Goal: Task Accomplishment & Management: Manage account settings

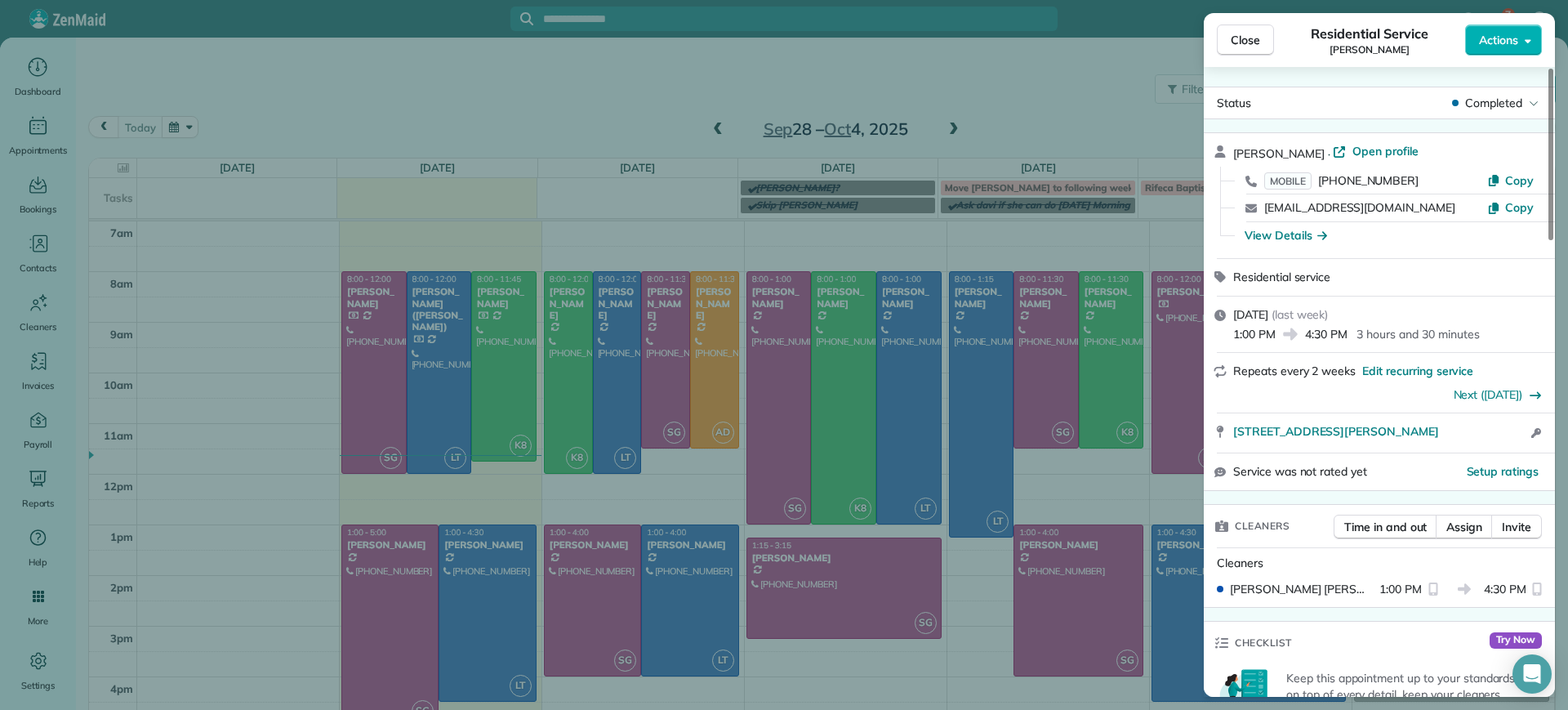
scroll to position [1231, 0]
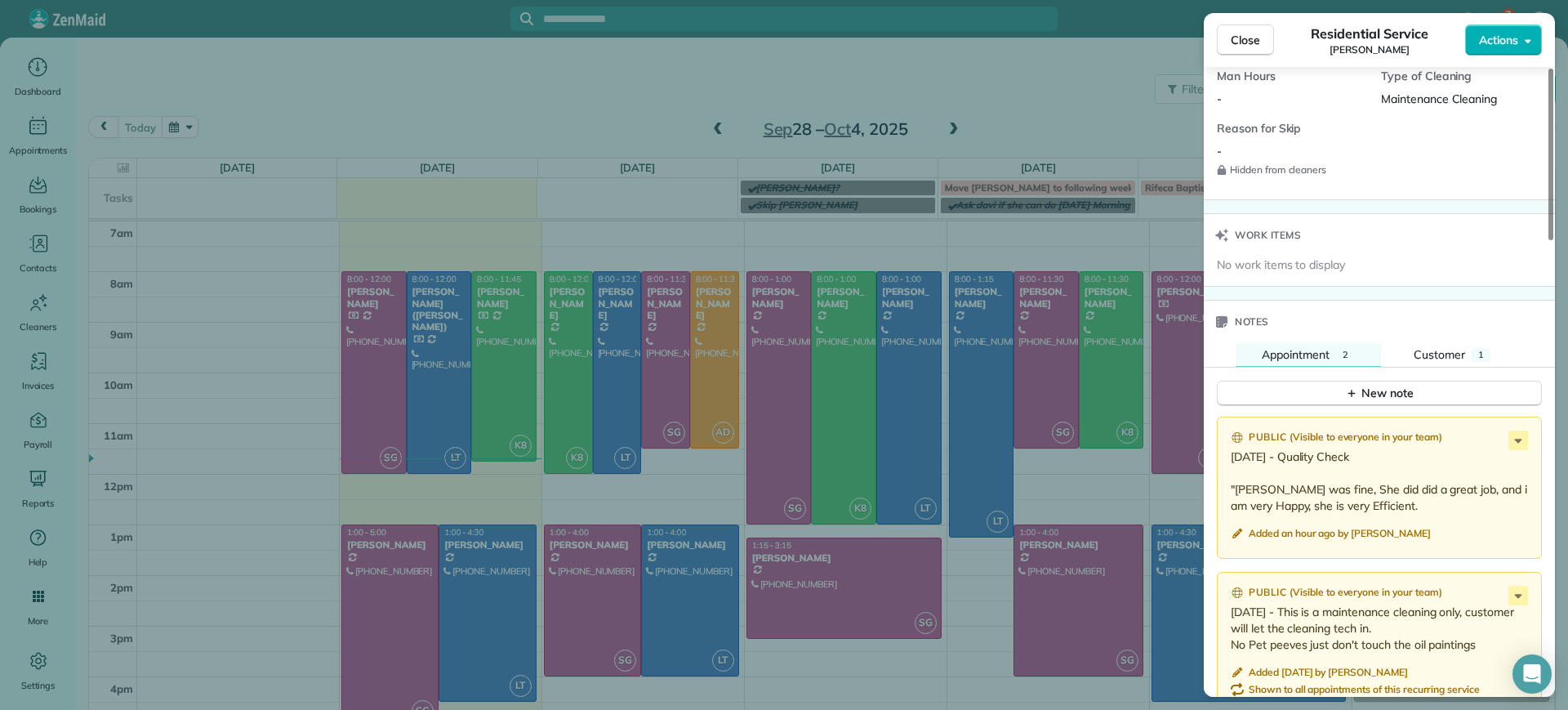
click at [301, 163] on div "Close Residential Service [PERSON_NAME] Actions Status Completed [PERSON_NAME] …" at bounding box center [784, 355] width 1568 height 710
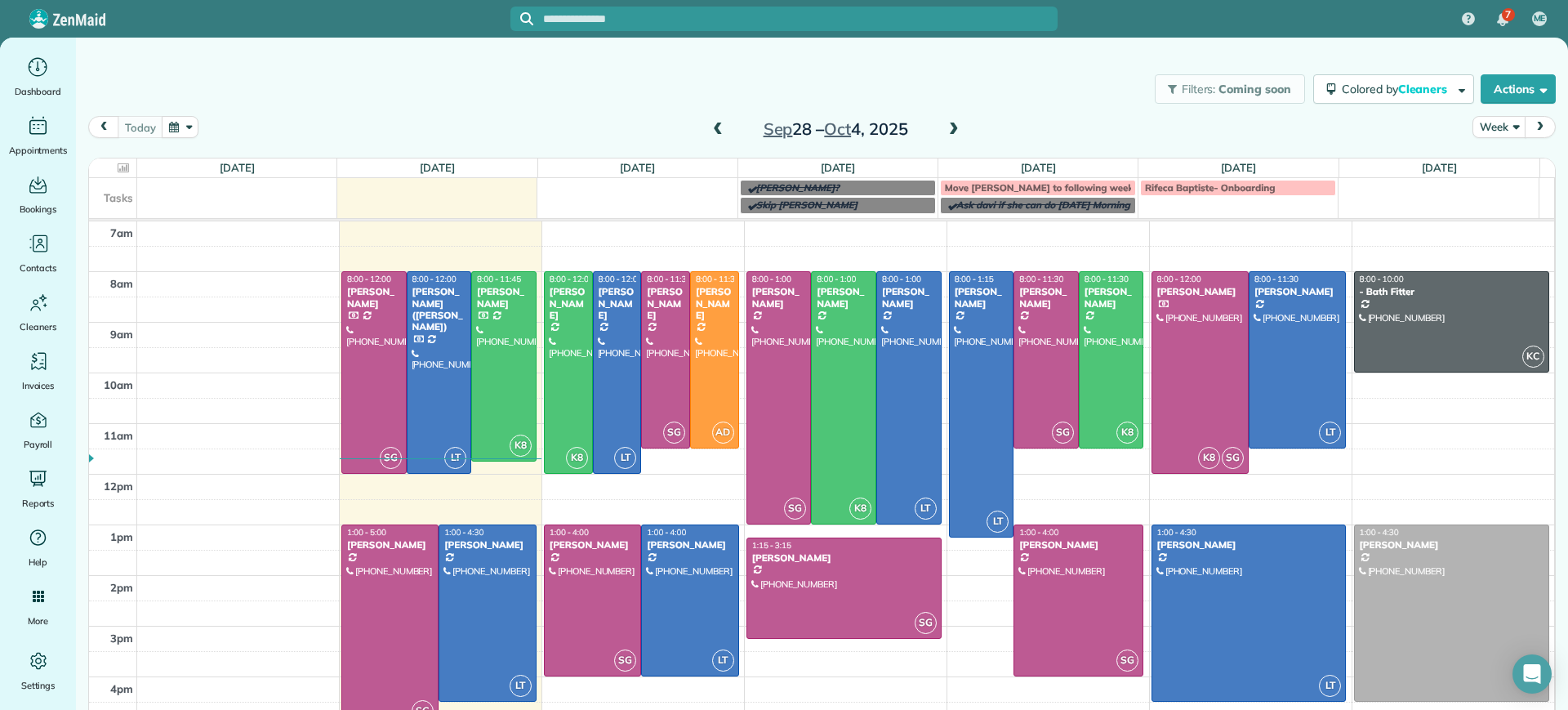
click at [608, 17] on input "text" at bounding box center [801, 19] width 515 height 12
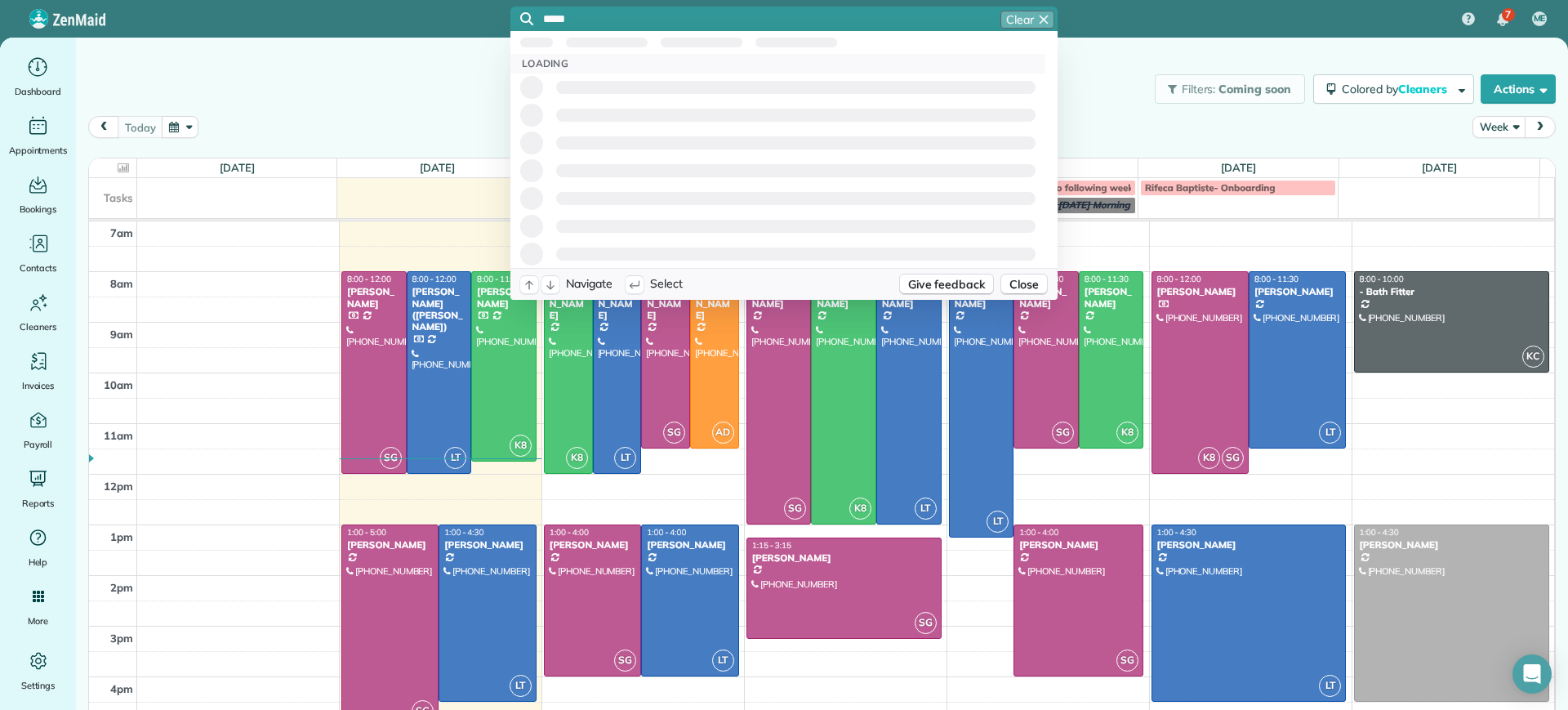
click at [315, 234] on td at bounding box center [846, 234] width 1418 height 26
type input "*****"
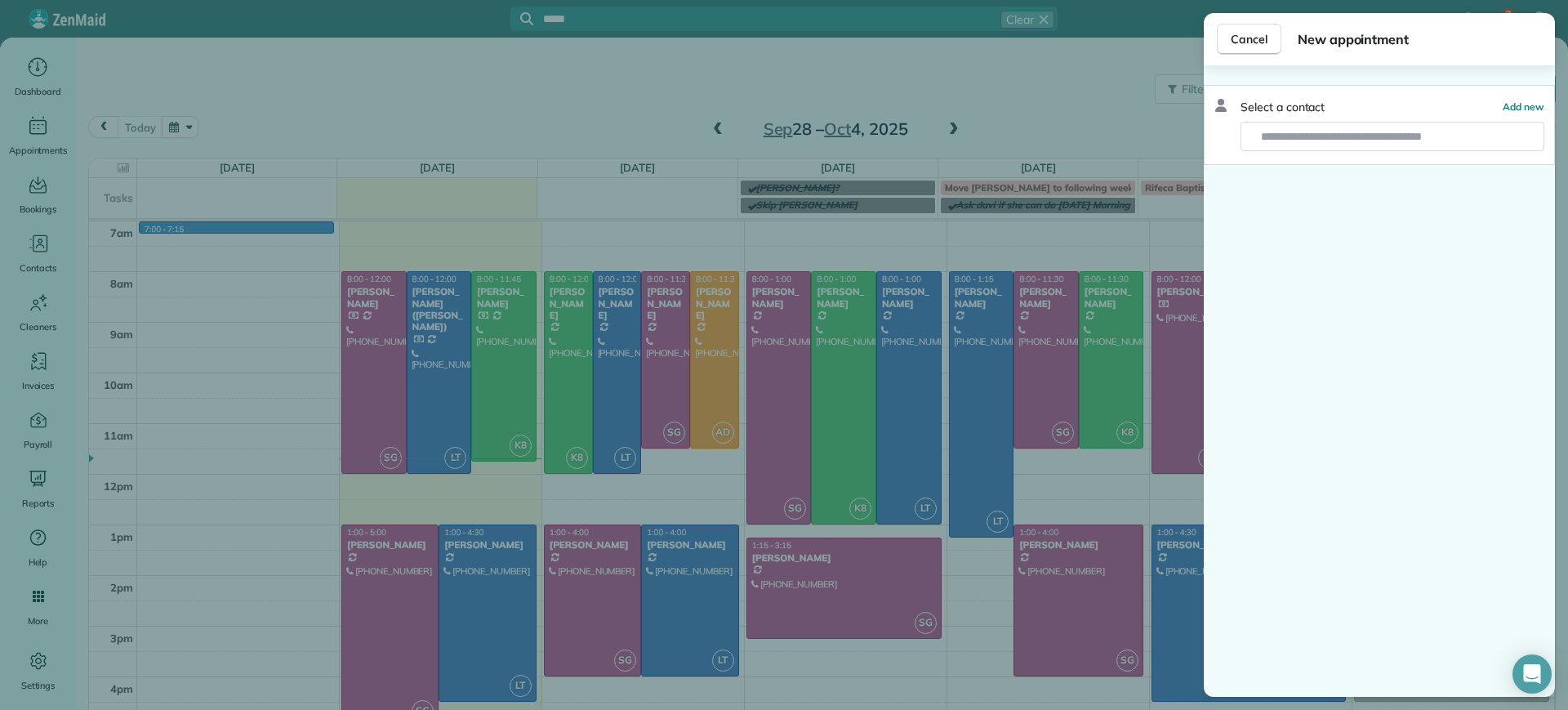
click at [861, 220] on div "Cancel New appointment Select a contact Add new" at bounding box center [784, 355] width 1568 height 710
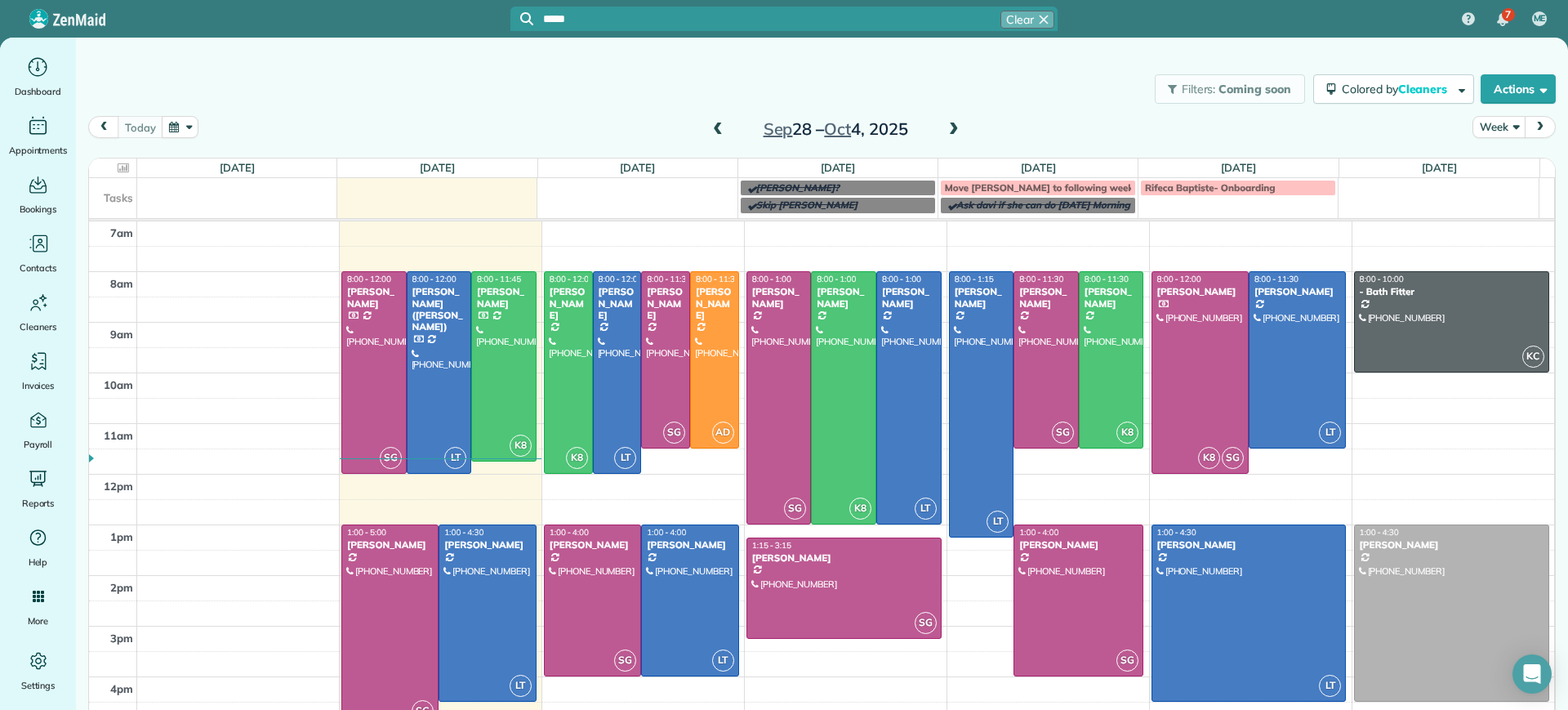
click at [1136, 116] on div "[DATE] Week [DATE] – [DATE]" at bounding box center [821, 132] width 1468 height 31
click at [709, 131] on span at bounding box center [718, 130] width 18 height 15
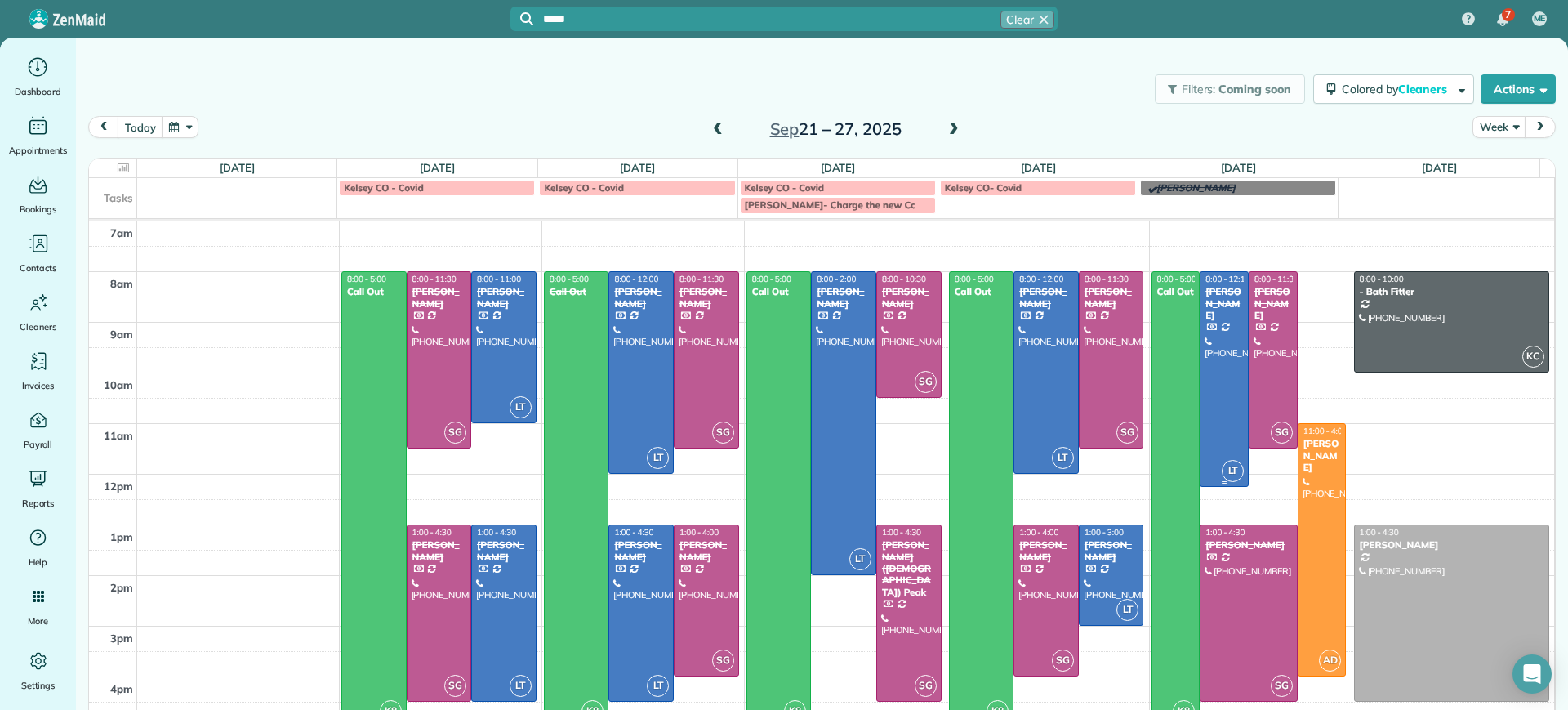
click at [1200, 310] on div at bounding box center [1224, 379] width 48 height 214
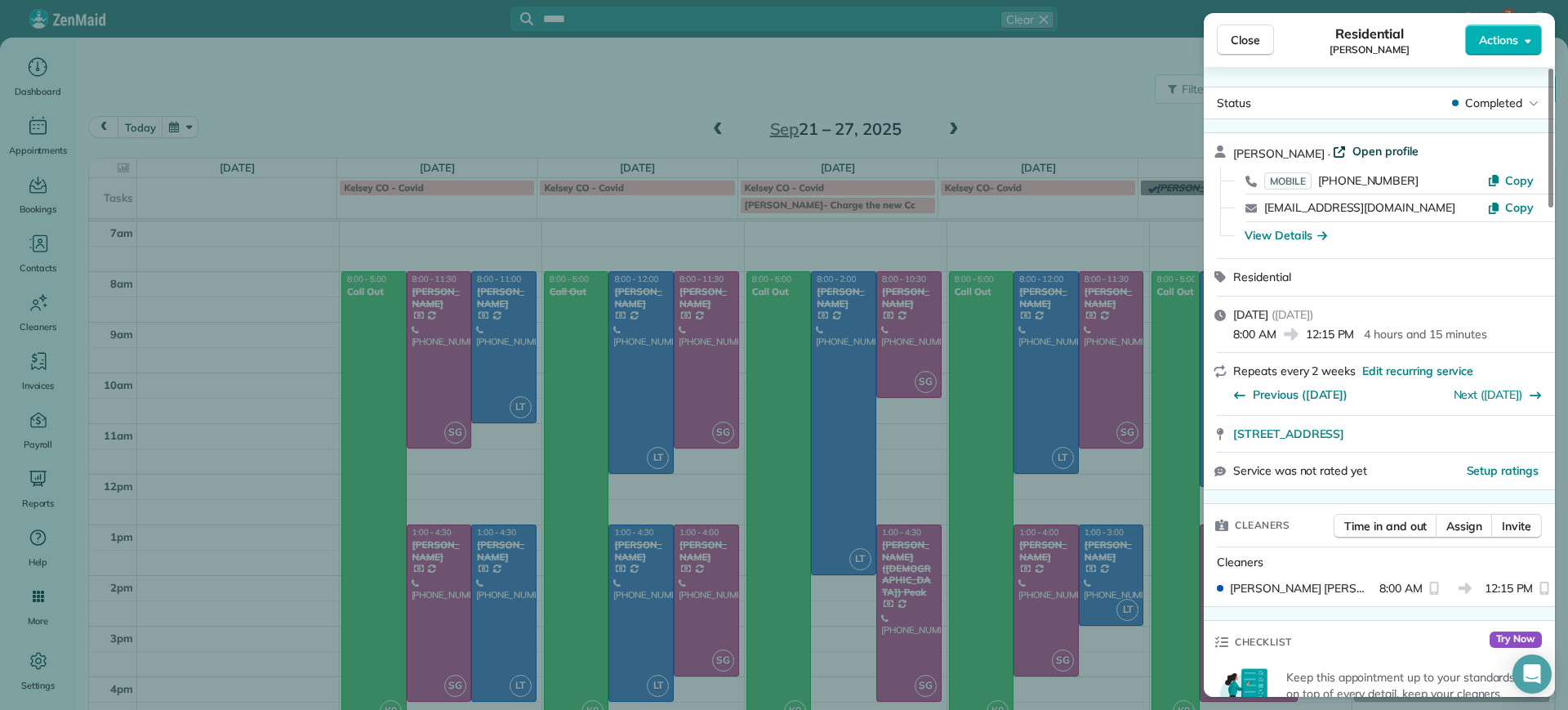
click at [1367, 154] on span "Open profile" at bounding box center [1385, 151] width 66 height 16
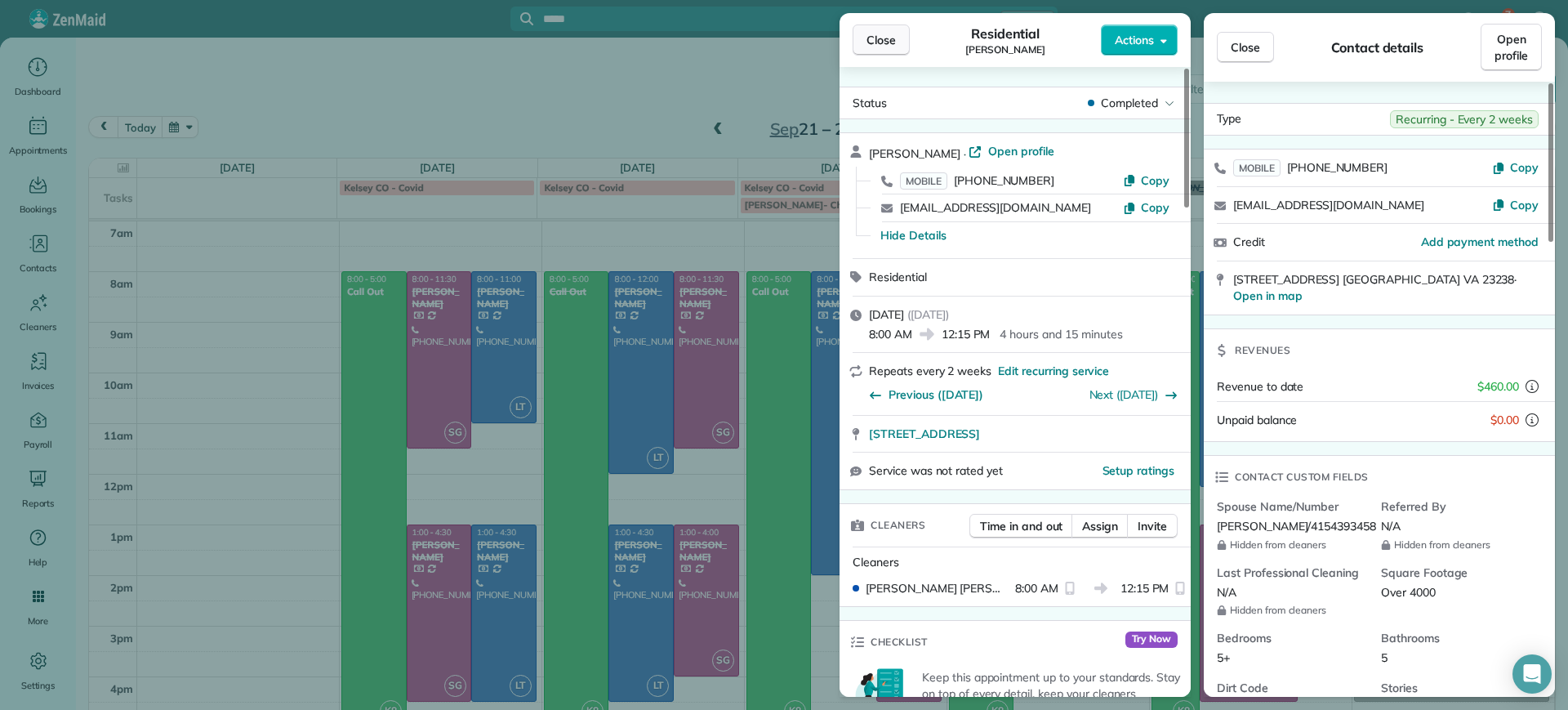
click at [885, 46] on span "Close" at bounding box center [881, 40] width 30 height 16
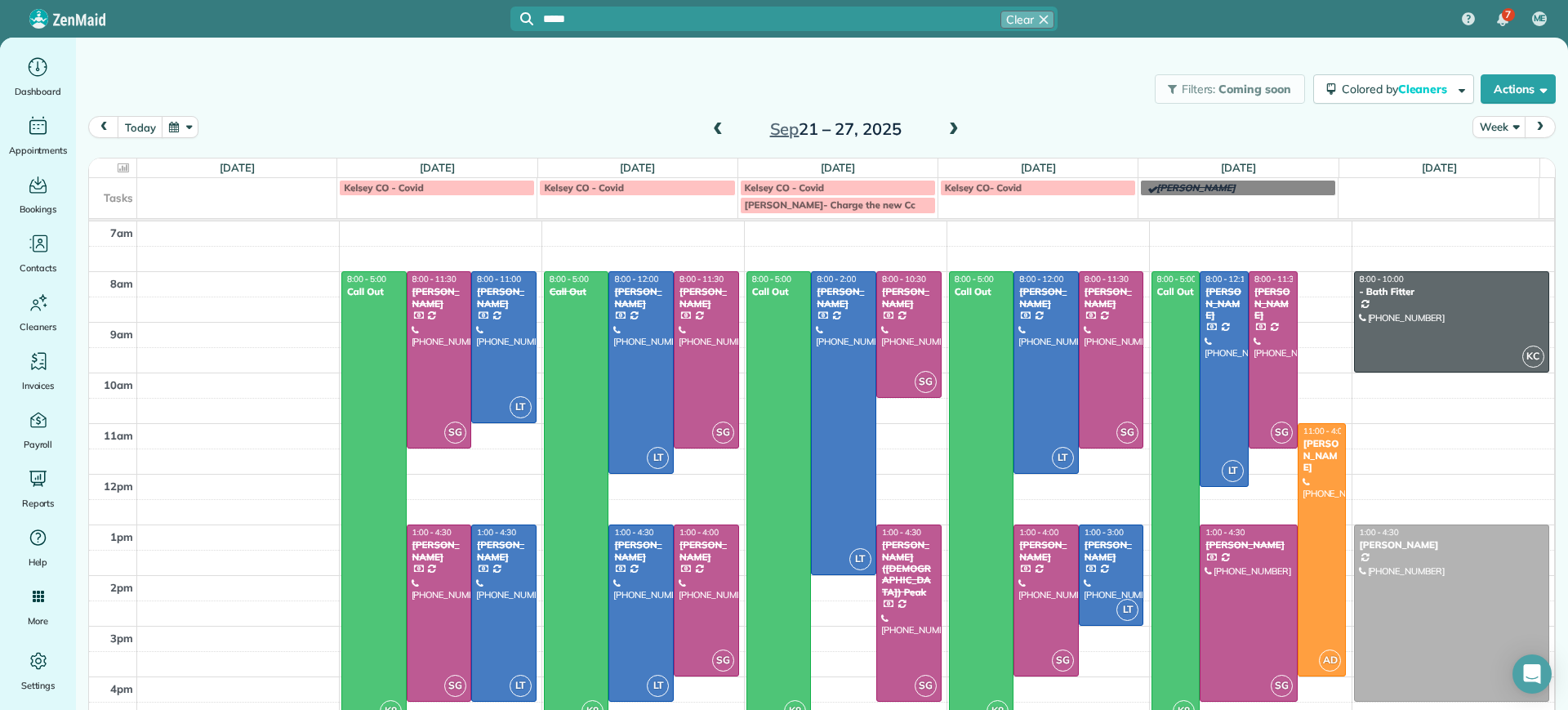
click at [945, 123] on span at bounding box center [954, 130] width 18 height 15
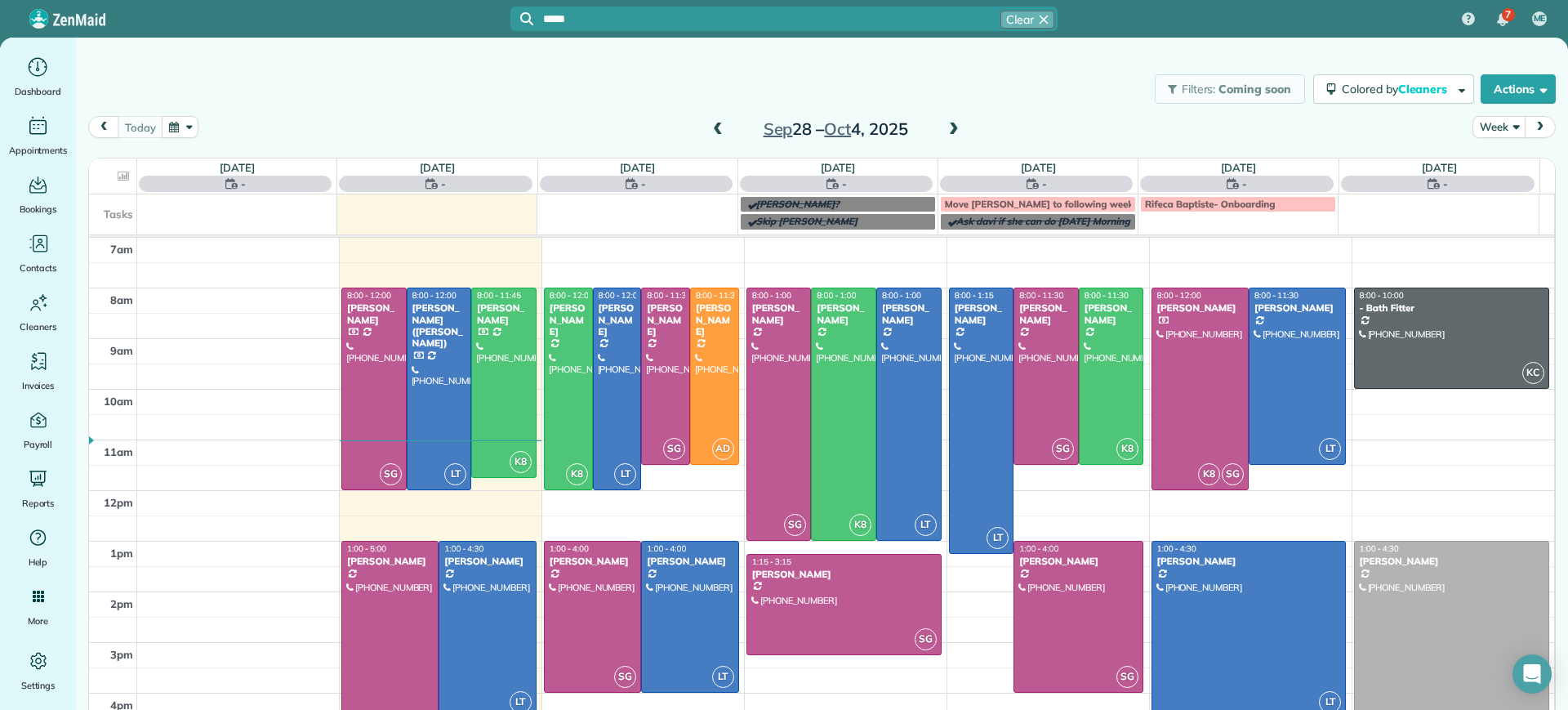
click at [945, 123] on span at bounding box center [954, 130] width 18 height 15
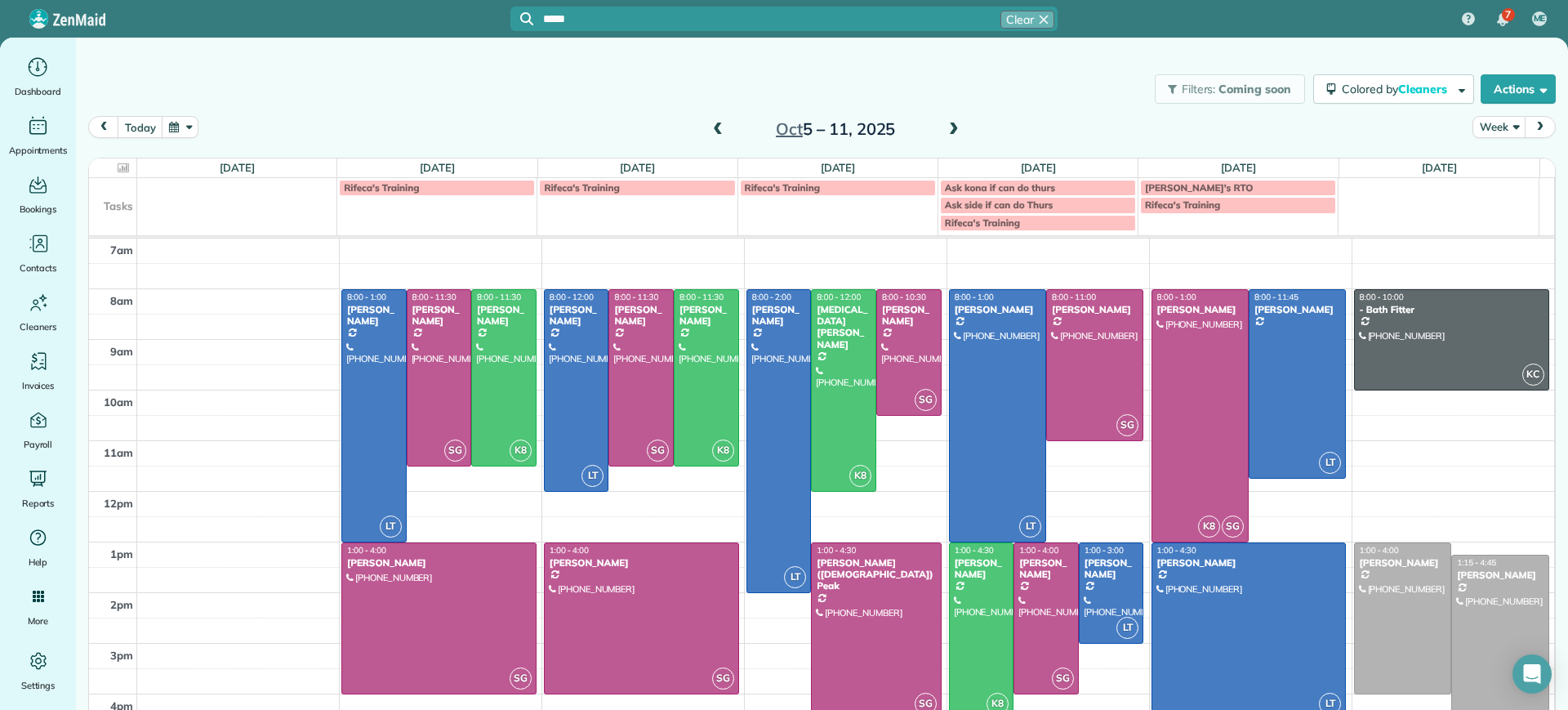
click at [709, 132] on span at bounding box center [718, 130] width 18 height 15
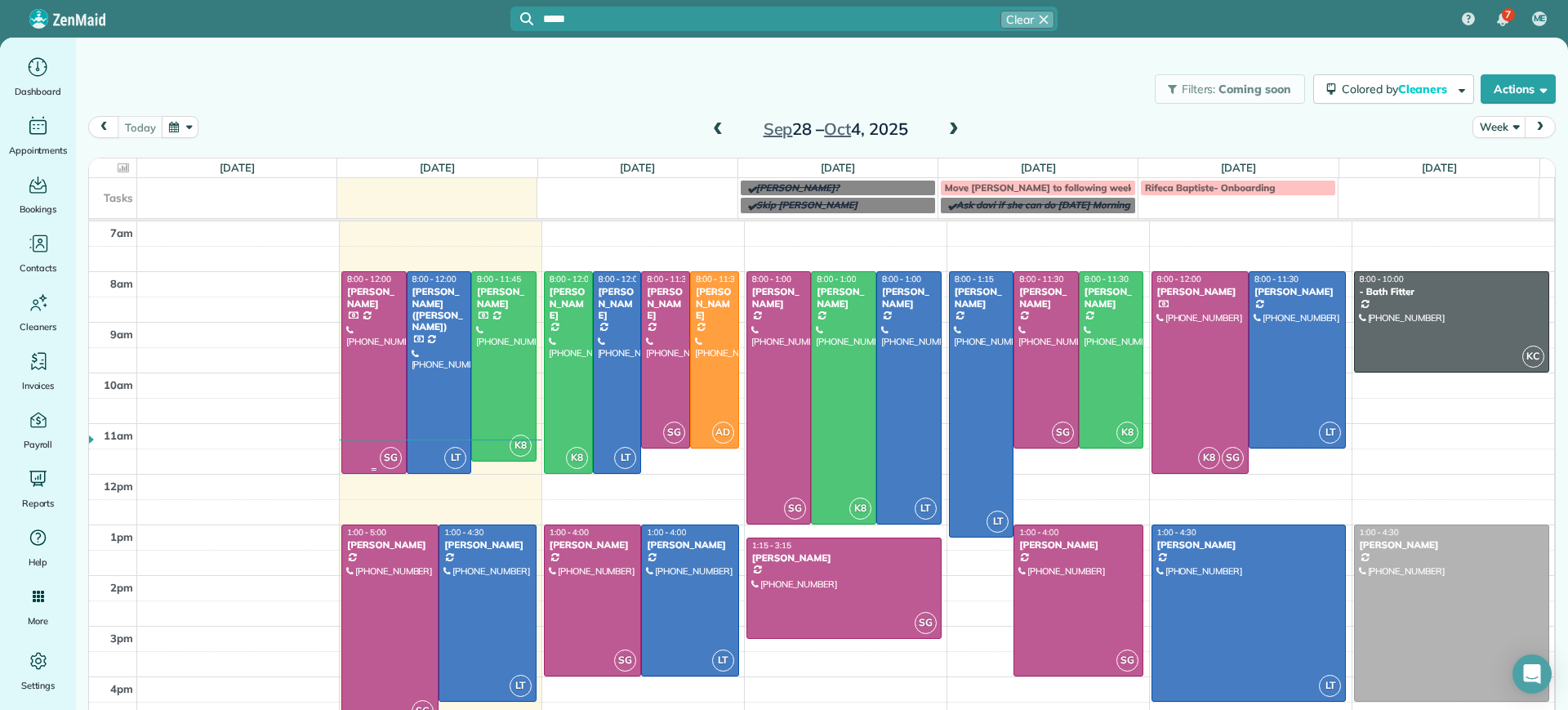
click at [374, 383] on div at bounding box center [373, 373] width 63 height 201
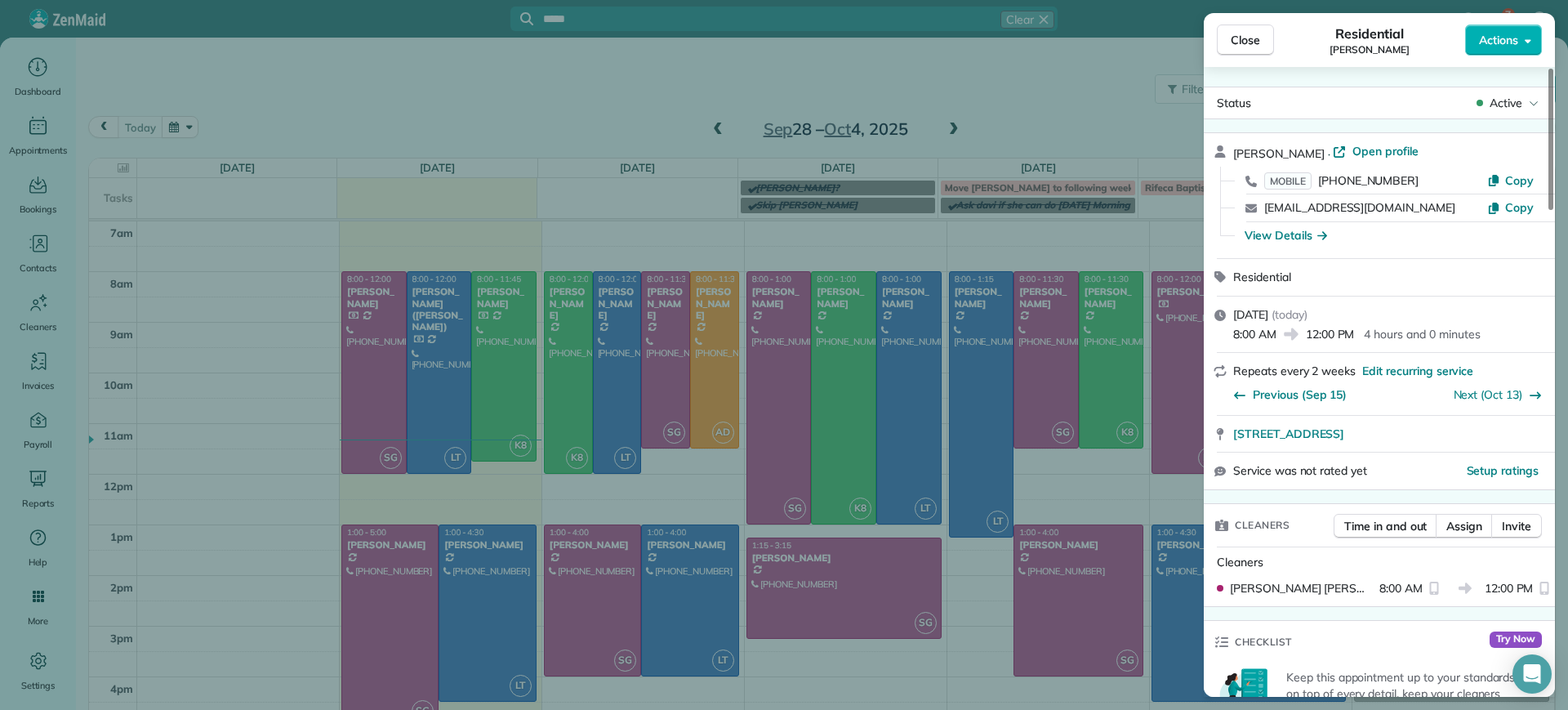
drag, startPoint x: 1230, startPoint y: 440, endPoint x: 1528, endPoint y: 420, distance: 298.7
click at [1528, 420] on div "[STREET_ADDRESS]" at bounding box center [1379, 434] width 351 height 36
copy span "[STREET_ADDRESS]"
click at [370, 502] on div "Close Residential [PERSON_NAME] Actions Status Active [PERSON_NAME] · Open prof…" at bounding box center [784, 355] width 1568 height 710
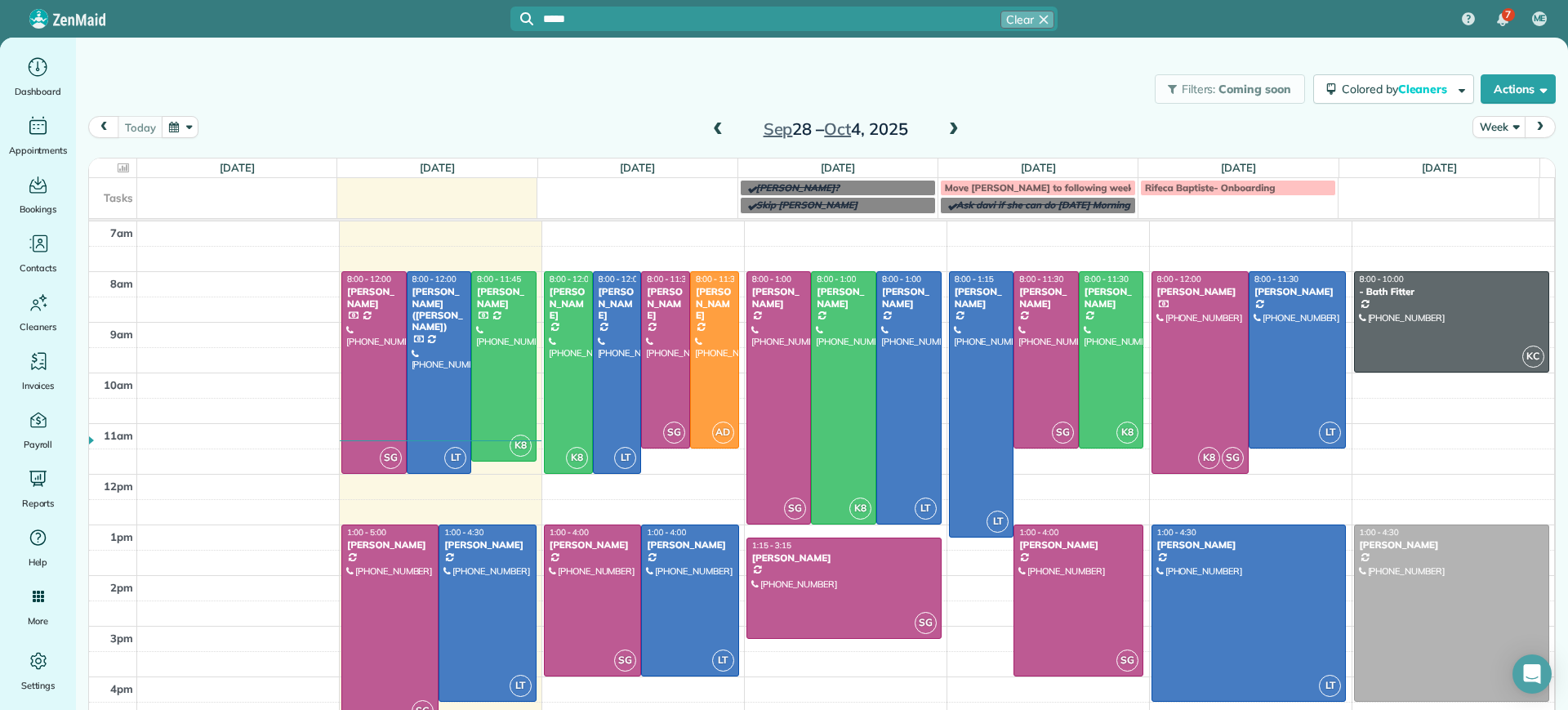
click at [534, 374] on td at bounding box center [846, 385] width 1418 height 26
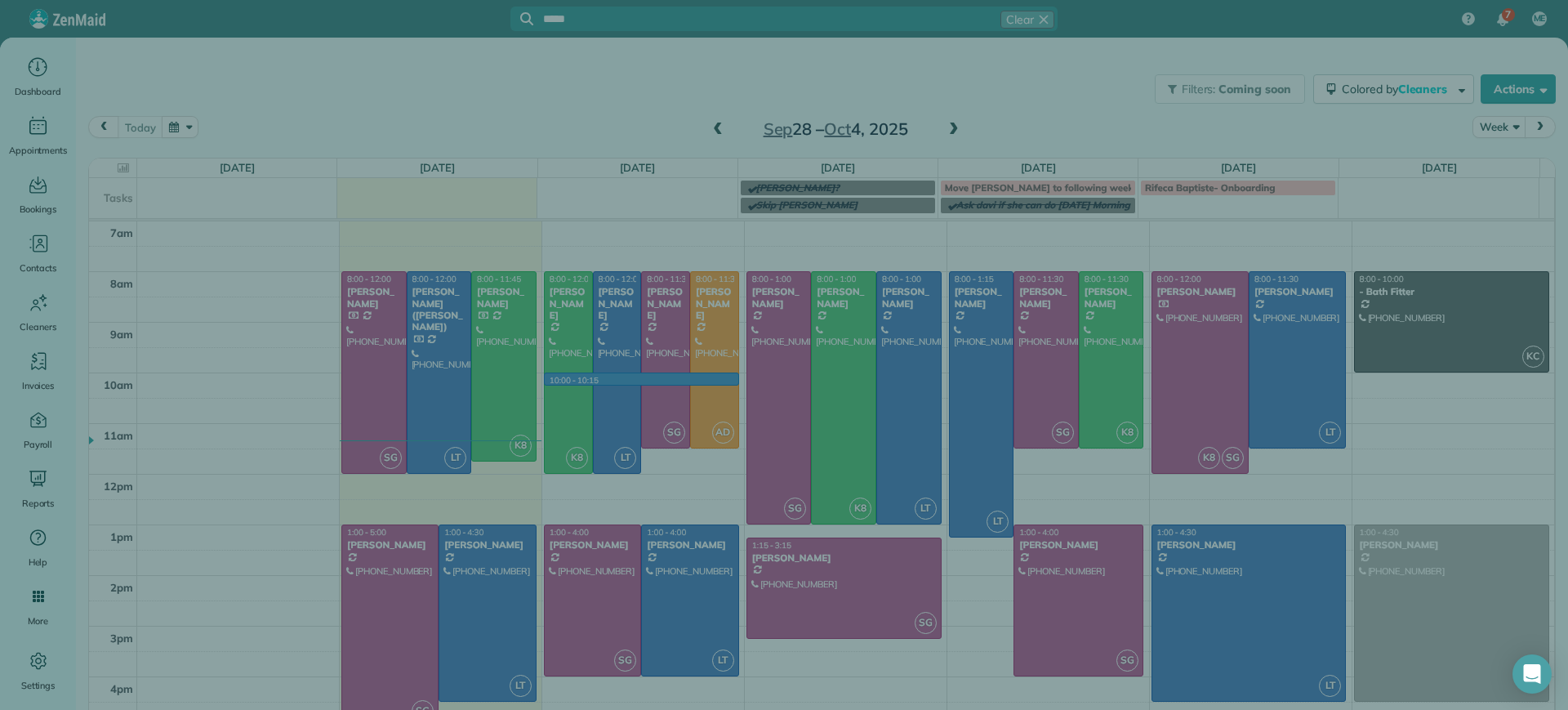
click at [511, 366] on div "Cancel New appointment Select a contact Add new" at bounding box center [784, 355] width 1568 height 710
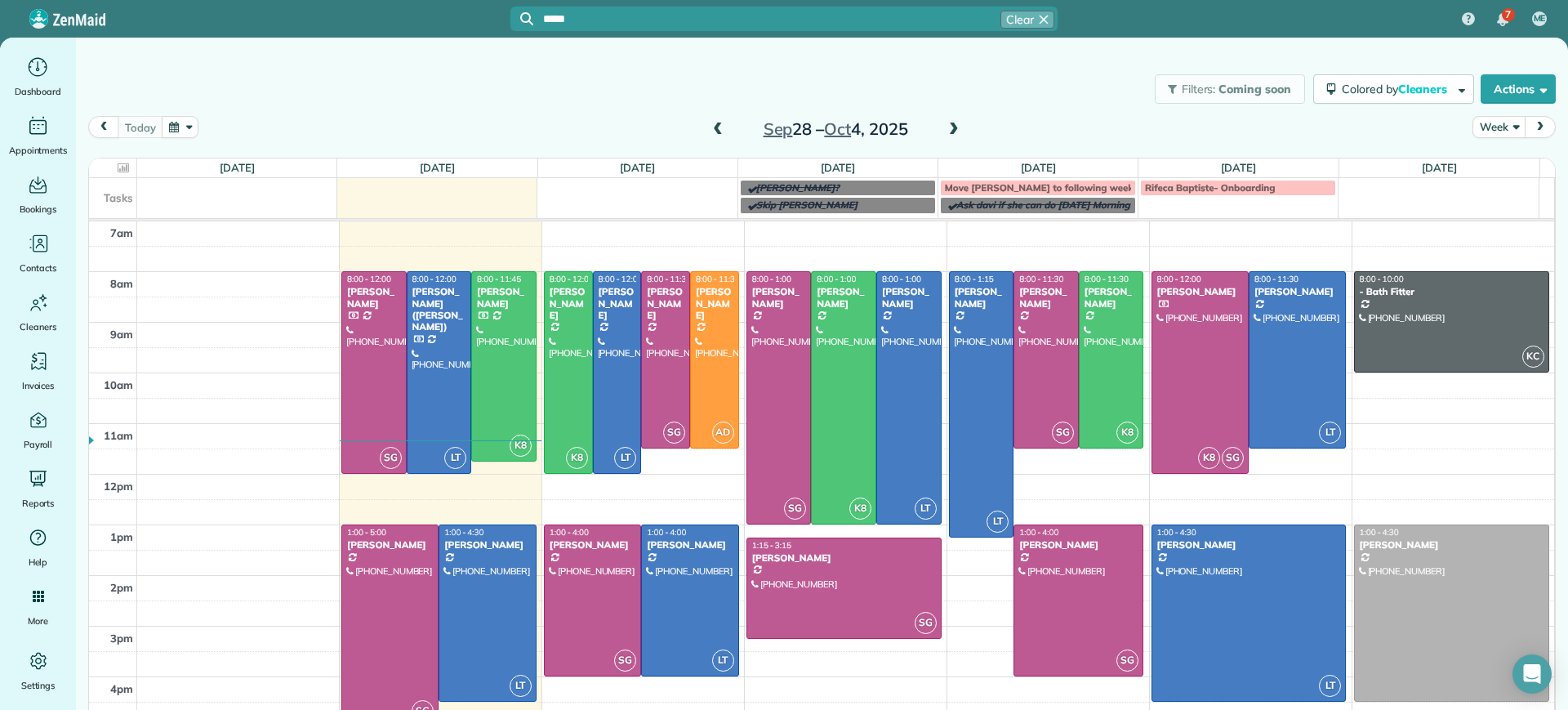
click at [511, 366] on div at bounding box center [503, 366] width 63 height 188
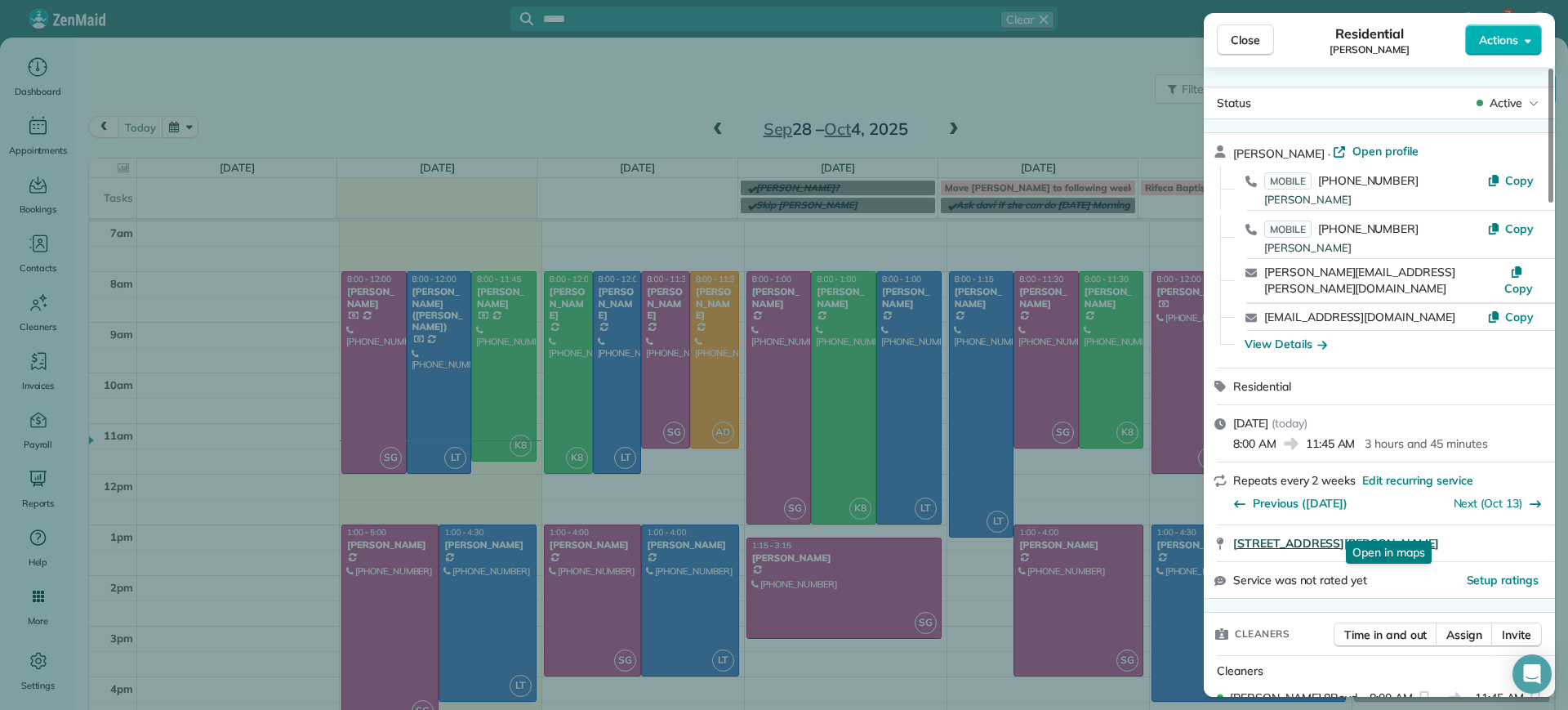
drag, startPoint x: 1223, startPoint y: 527, endPoint x: 1471, endPoint y: 521, distance: 248.1
click at [1471, 526] on div "[STREET_ADDRESS][PERSON_NAME] Open in maps Open in maps" at bounding box center [1379, 544] width 351 height 36
copy span "[STREET_ADDRESS][PERSON_NAME]"
click at [433, 415] on div "Close Residential [PERSON_NAME] Actions Status Active [PERSON_NAME] · Open prof…" at bounding box center [784, 355] width 1568 height 710
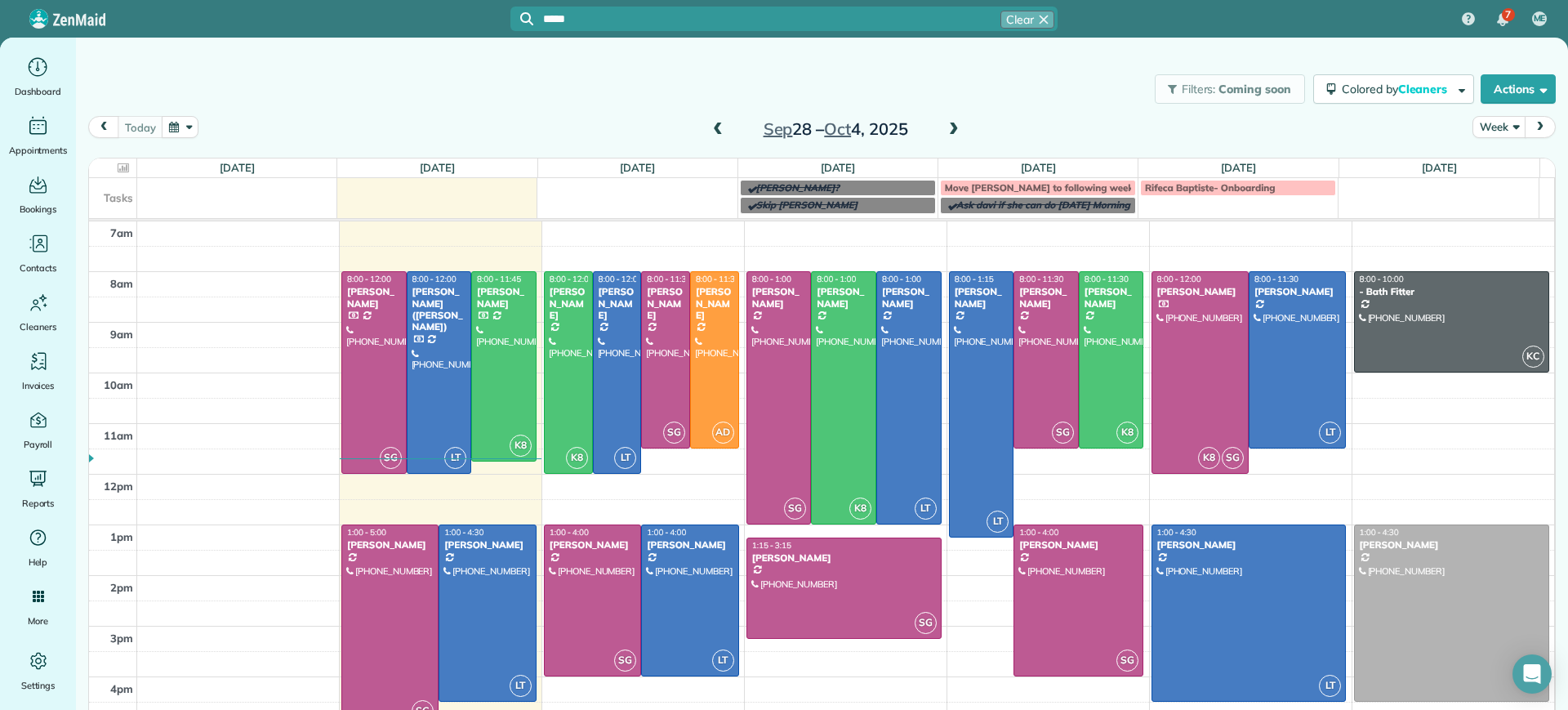
click at [422, 574] on div at bounding box center [390, 626] width 95 height 201
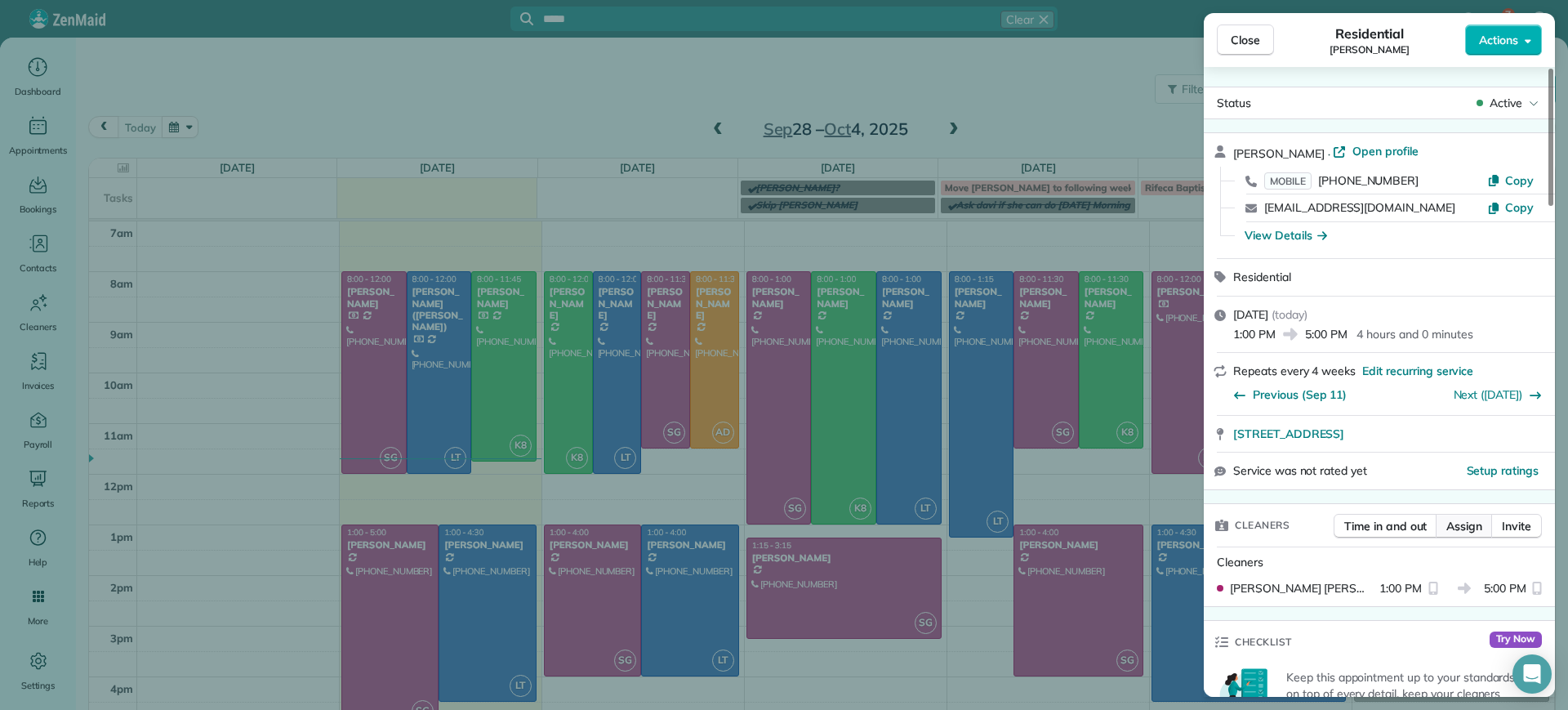
click at [1479, 534] on button "Assign" at bounding box center [1464, 527] width 58 height 25
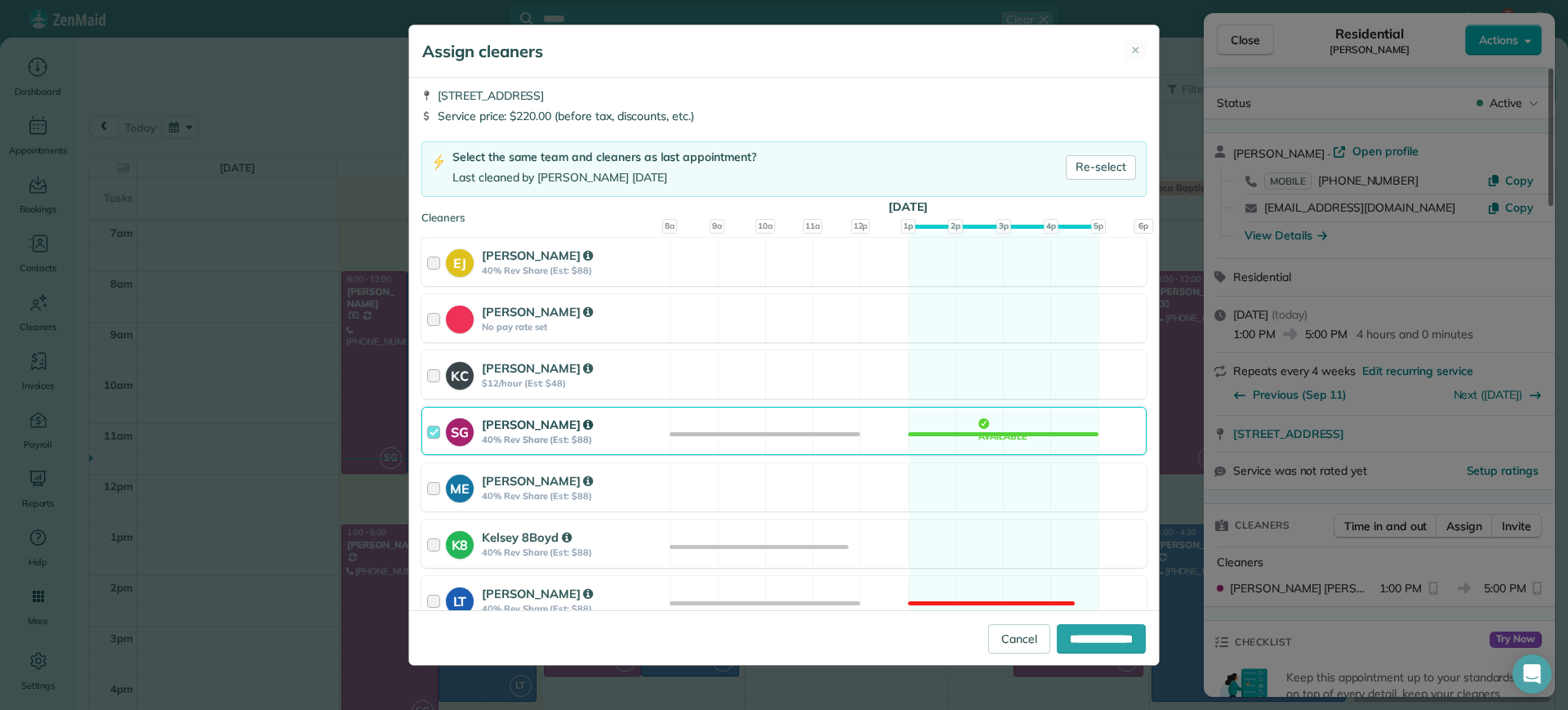
scroll to position [102, 0]
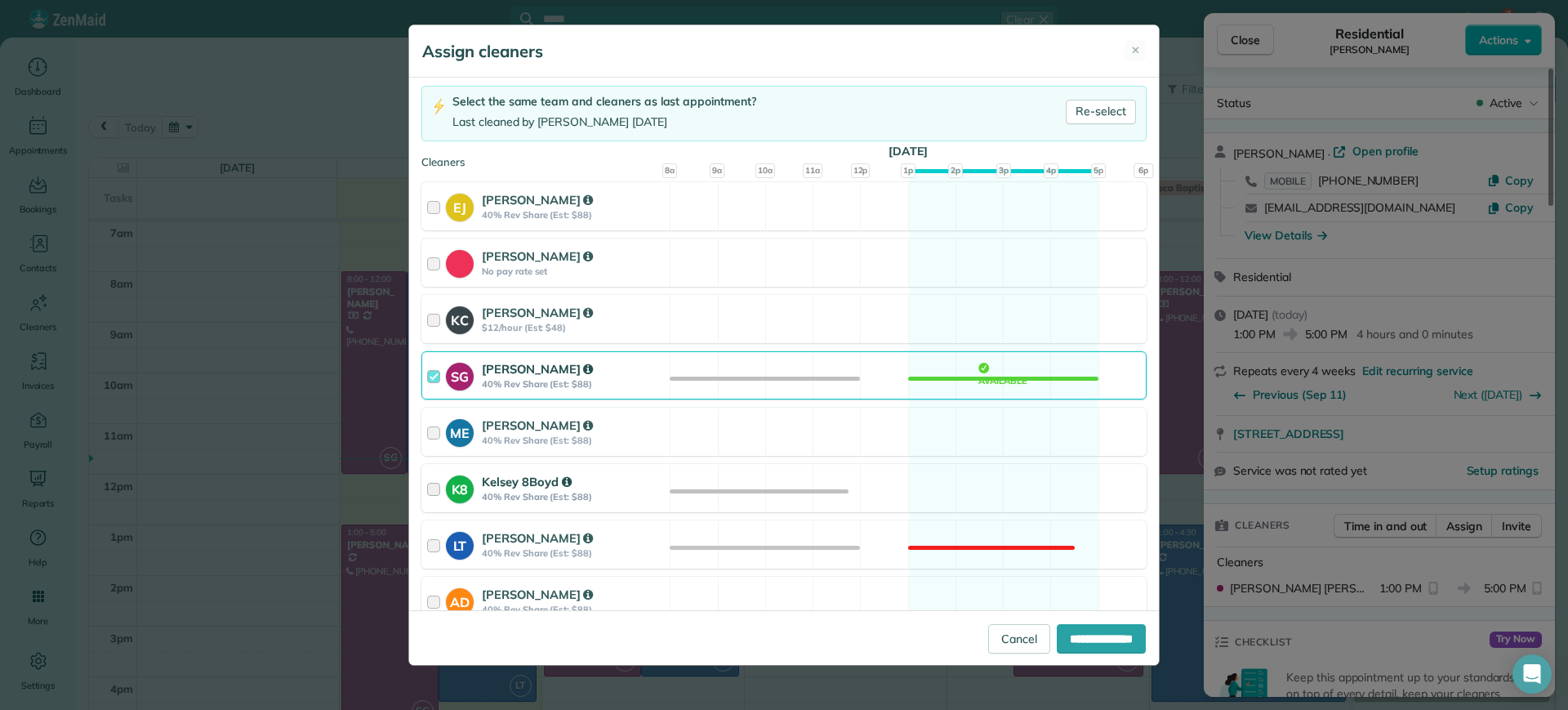
click at [998, 495] on div "K8 Kelsey 8Boyd 40% Rev Share (Est: $88) Available" at bounding box center [784, 488] width 725 height 49
click at [1073, 640] on input "**********" at bounding box center [1102, 639] width 89 height 30
type input "**********"
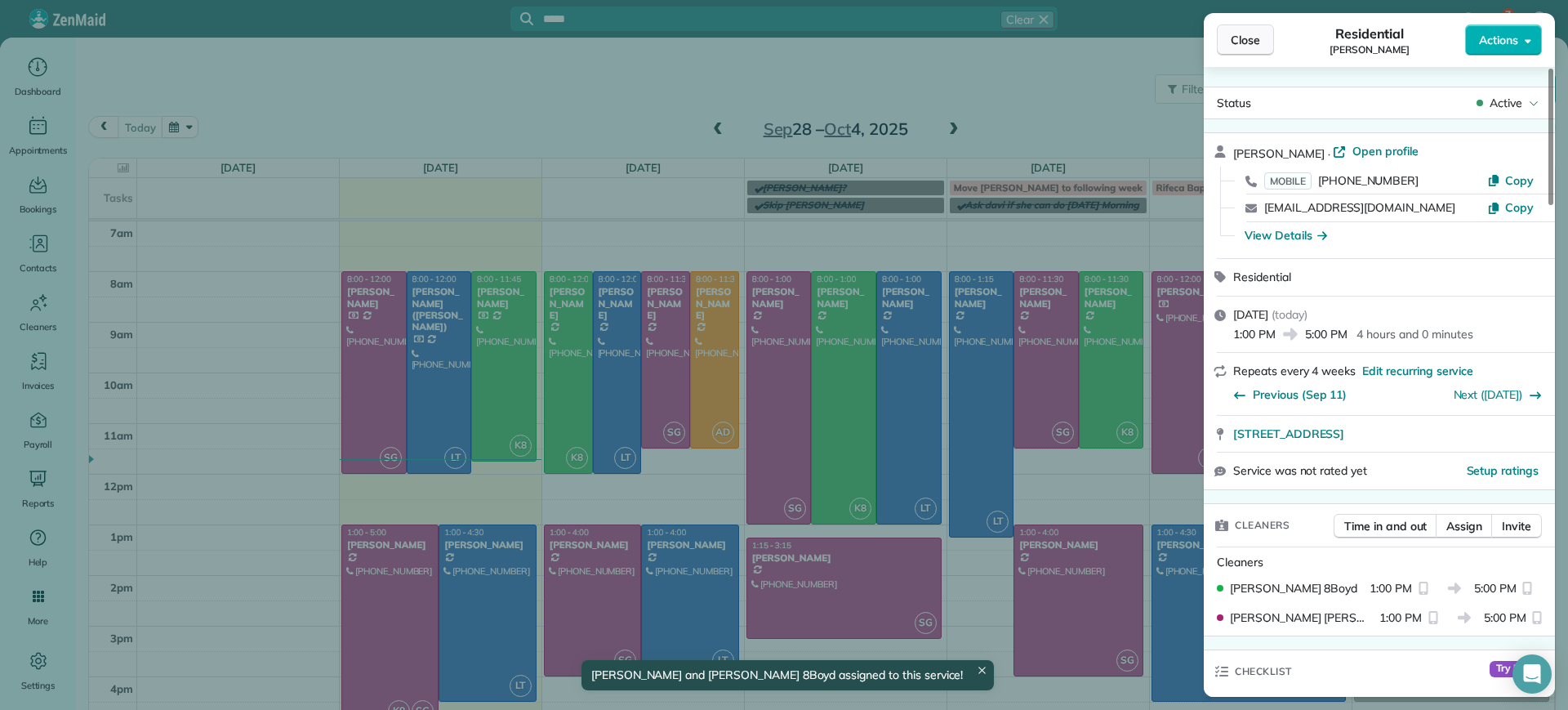
click at [1241, 53] on button "Close" at bounding box center [1246, 40] width 58 height 31
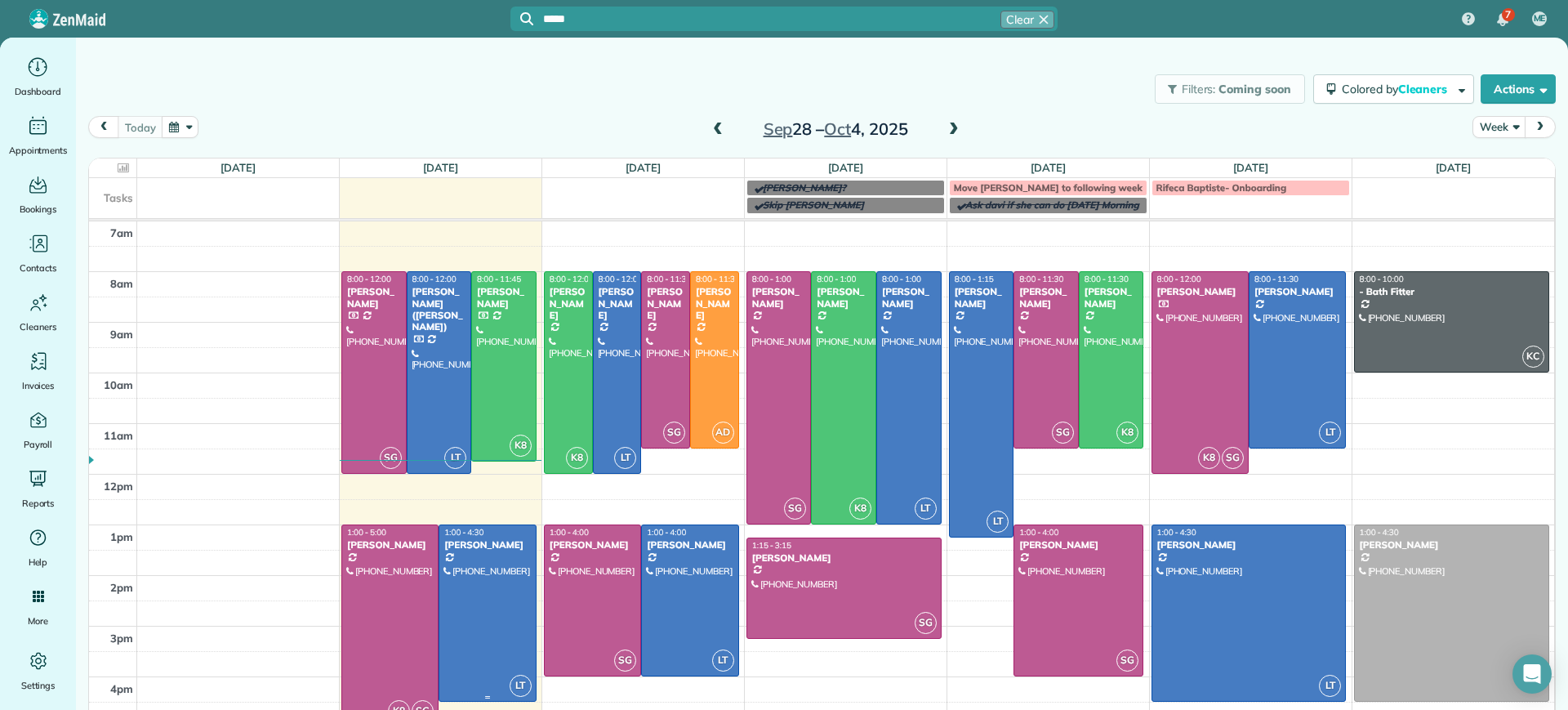
scroll to position [49, 0]
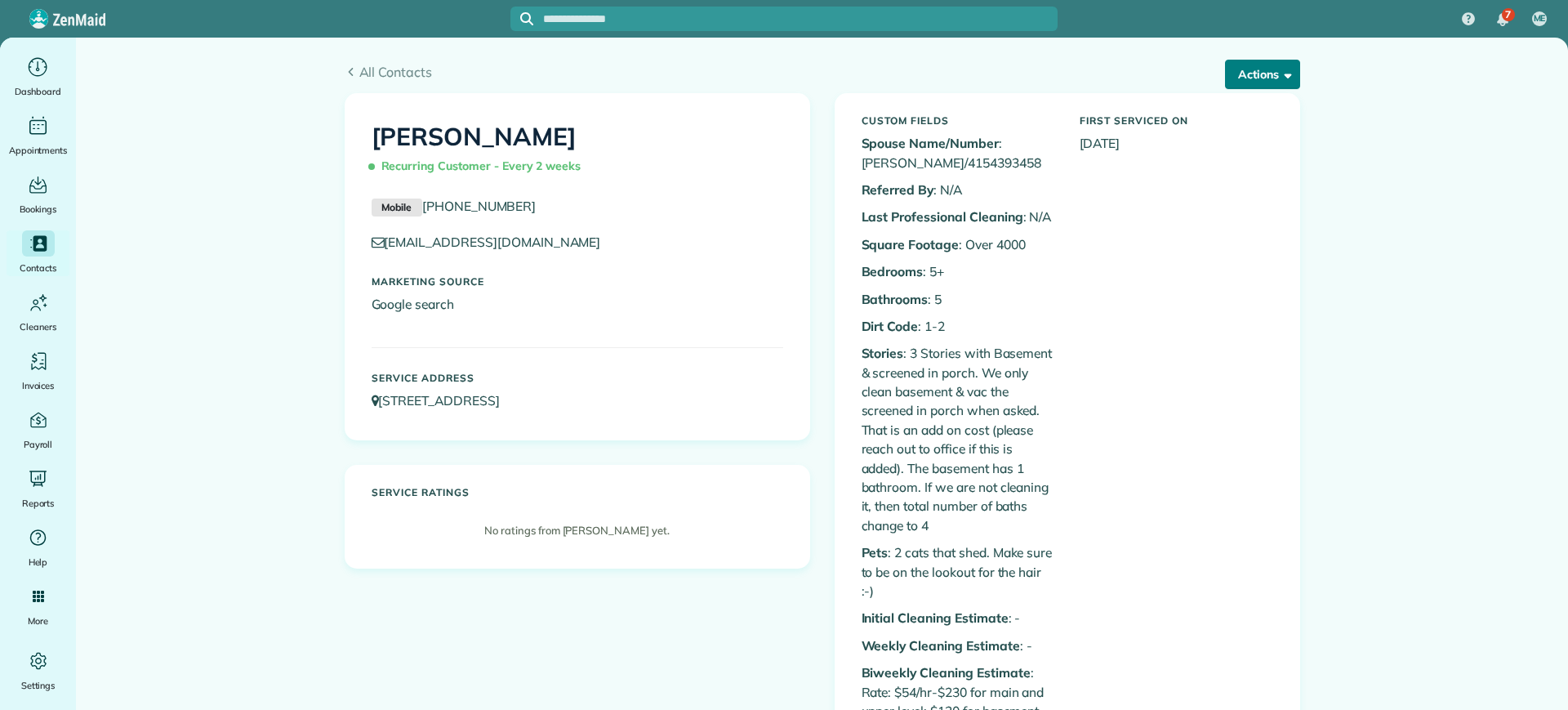
click at [1288, 78] on button "Actions" at bounding box center [1262, 75] width 75 height 30
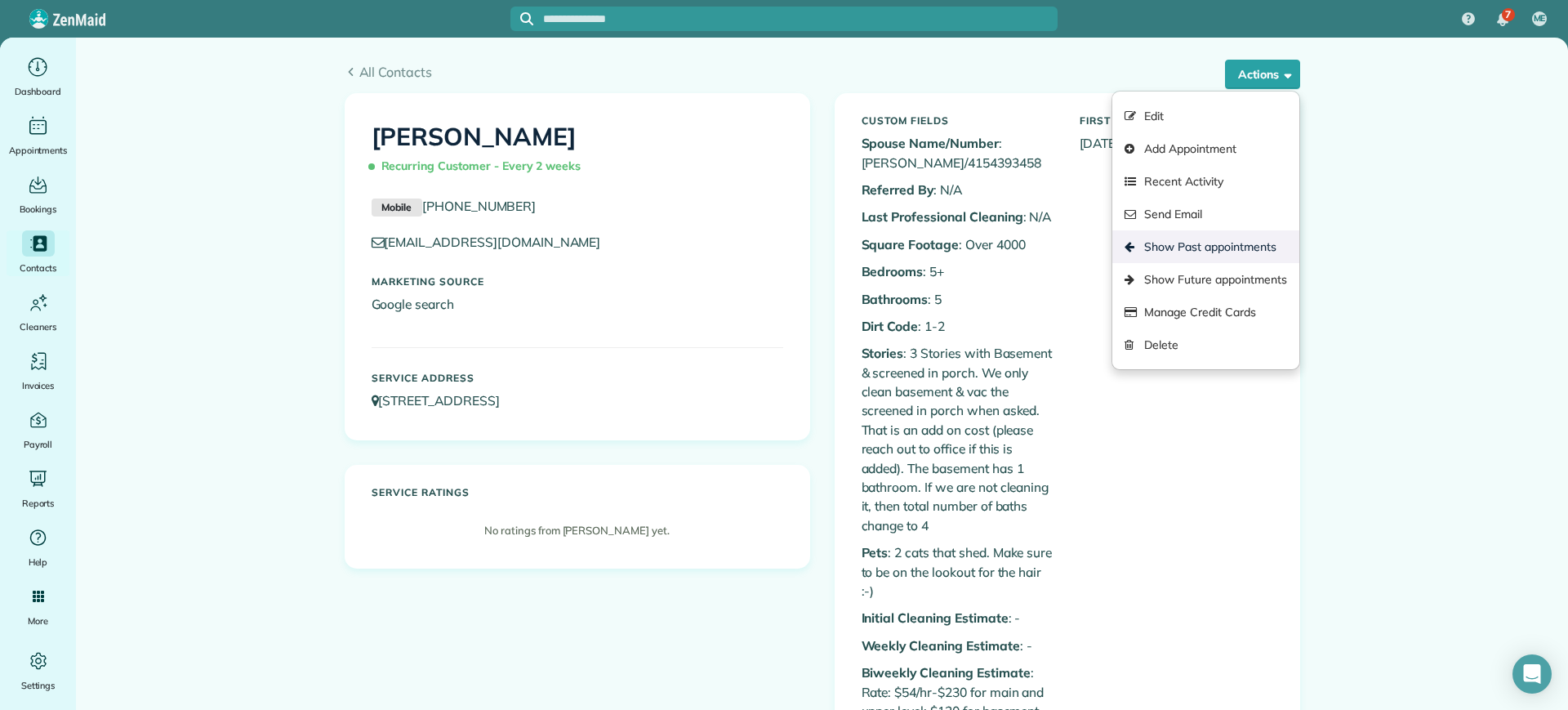
click at [1215, 246] on link "Show Past appointments" at bounding box center [1205, 247] width 187 height 33
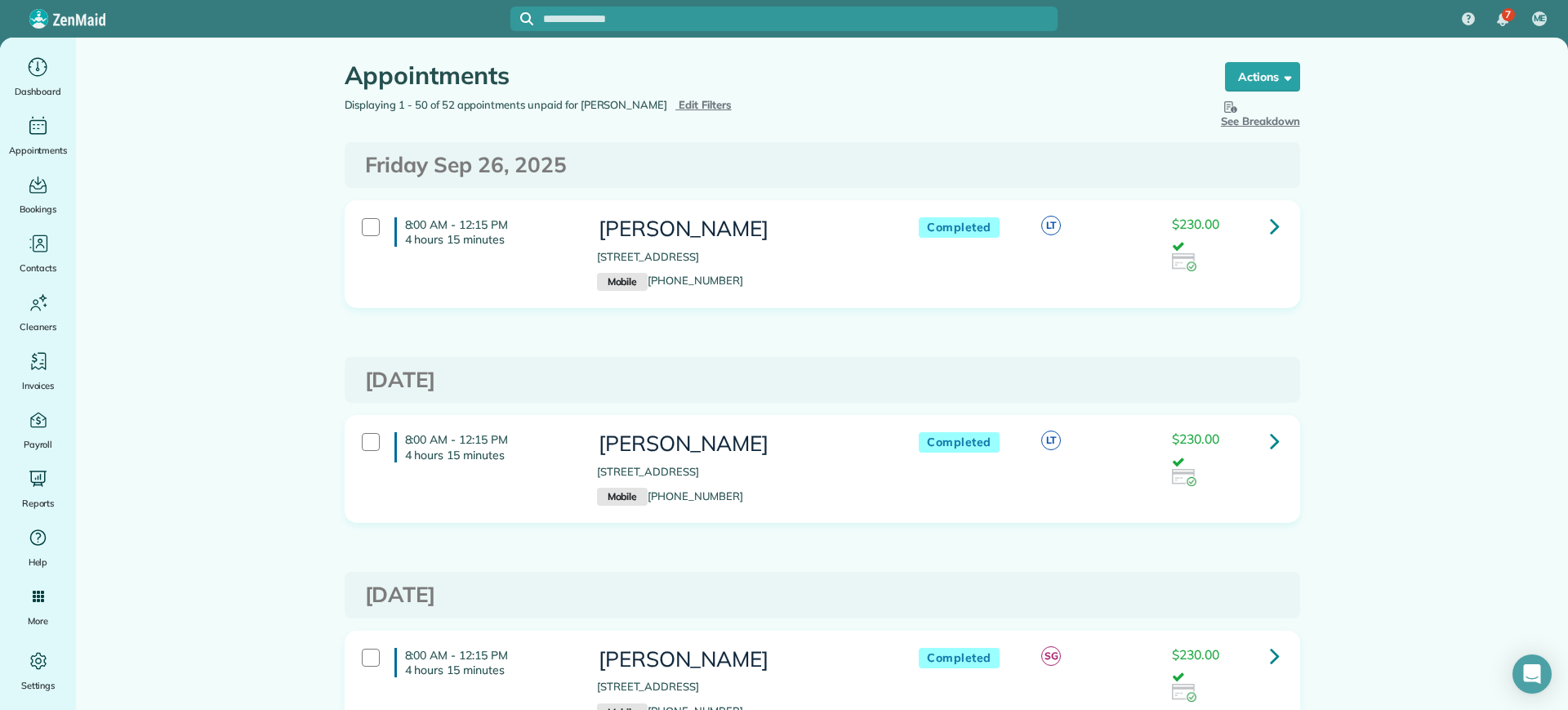
click at [1270, 238] on icon at bounding box center [1275, 225] width 10 height 29
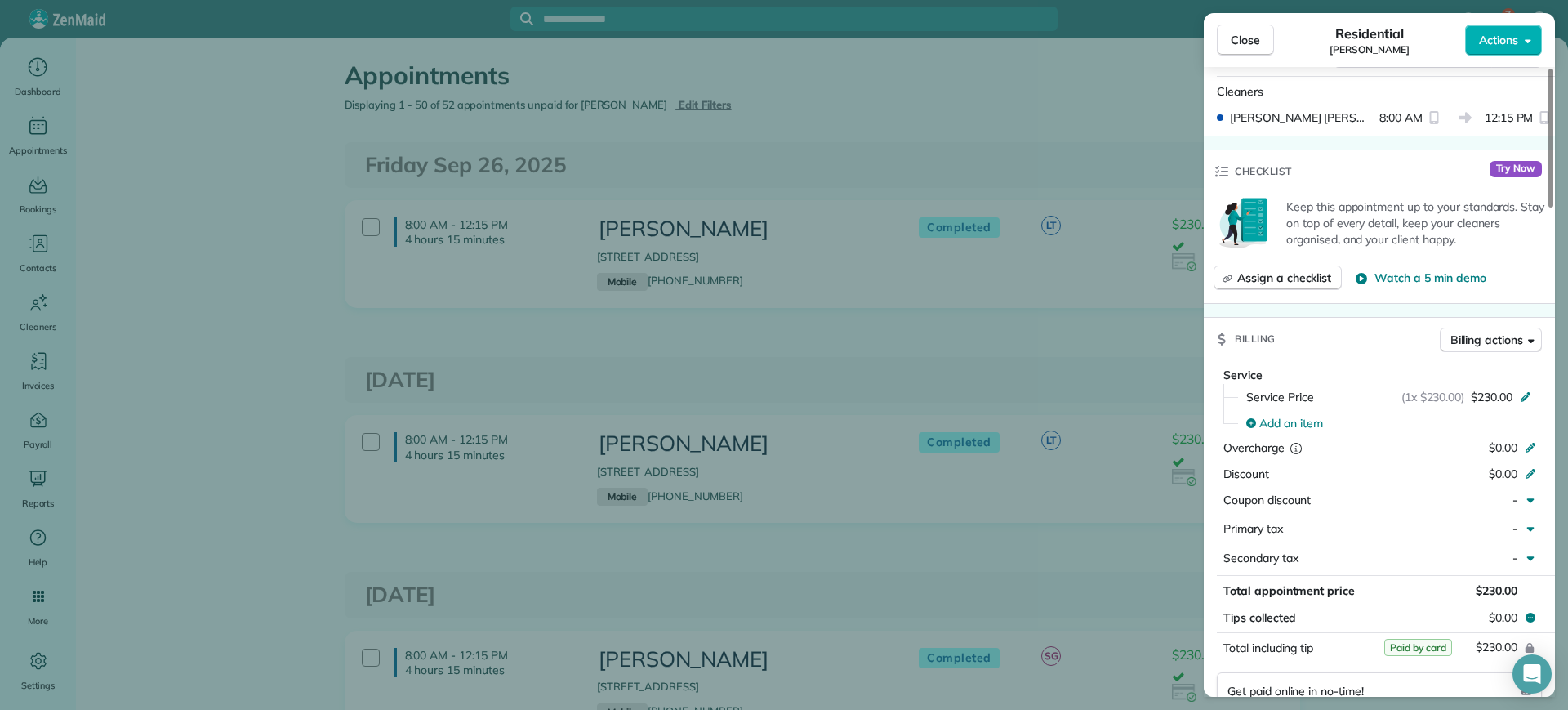
scroll to position [1022, 0]
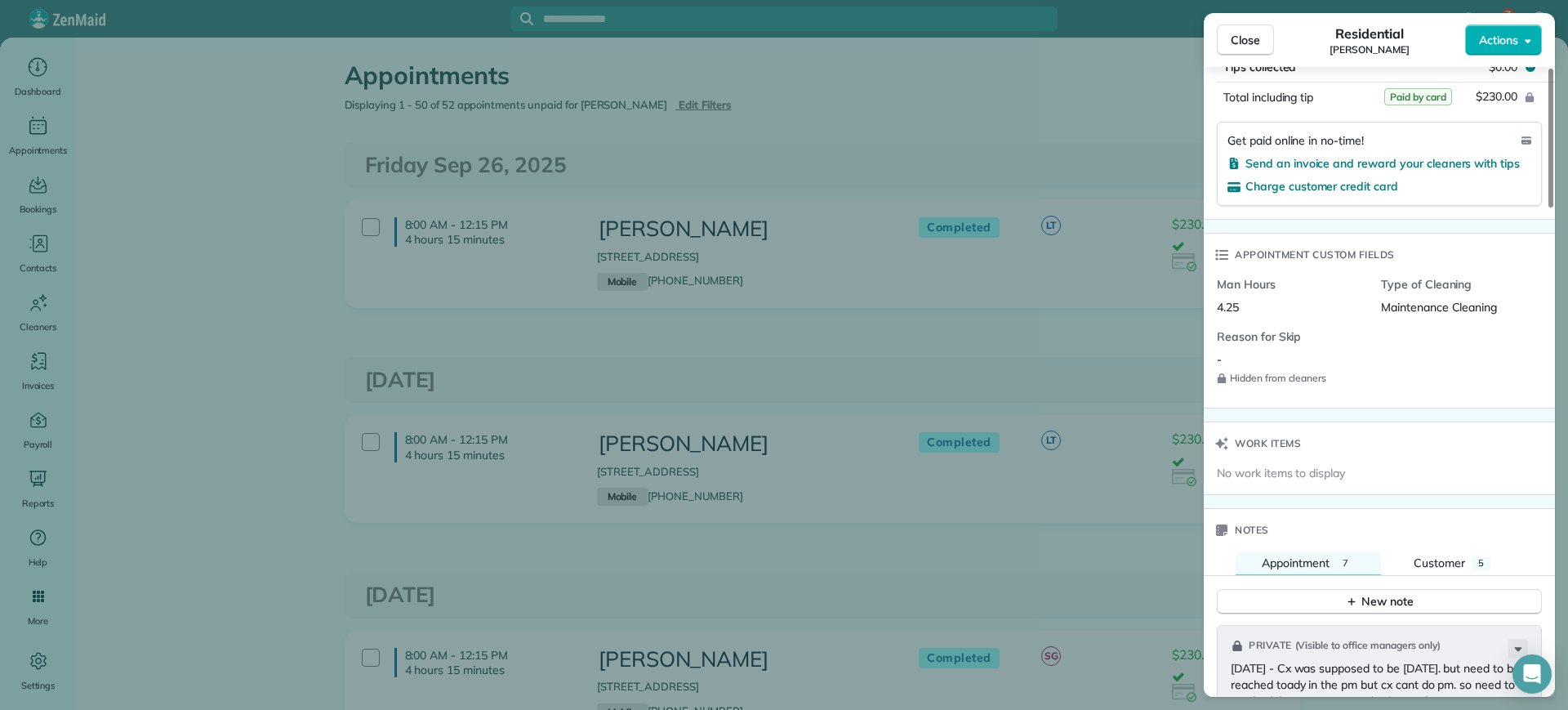
click at [127, 328] on div "Close Residential Lauren Sides Actions Status Completed Lauren Sides · Open pro…" at bounding box center [784, 355] width 1568 height 710
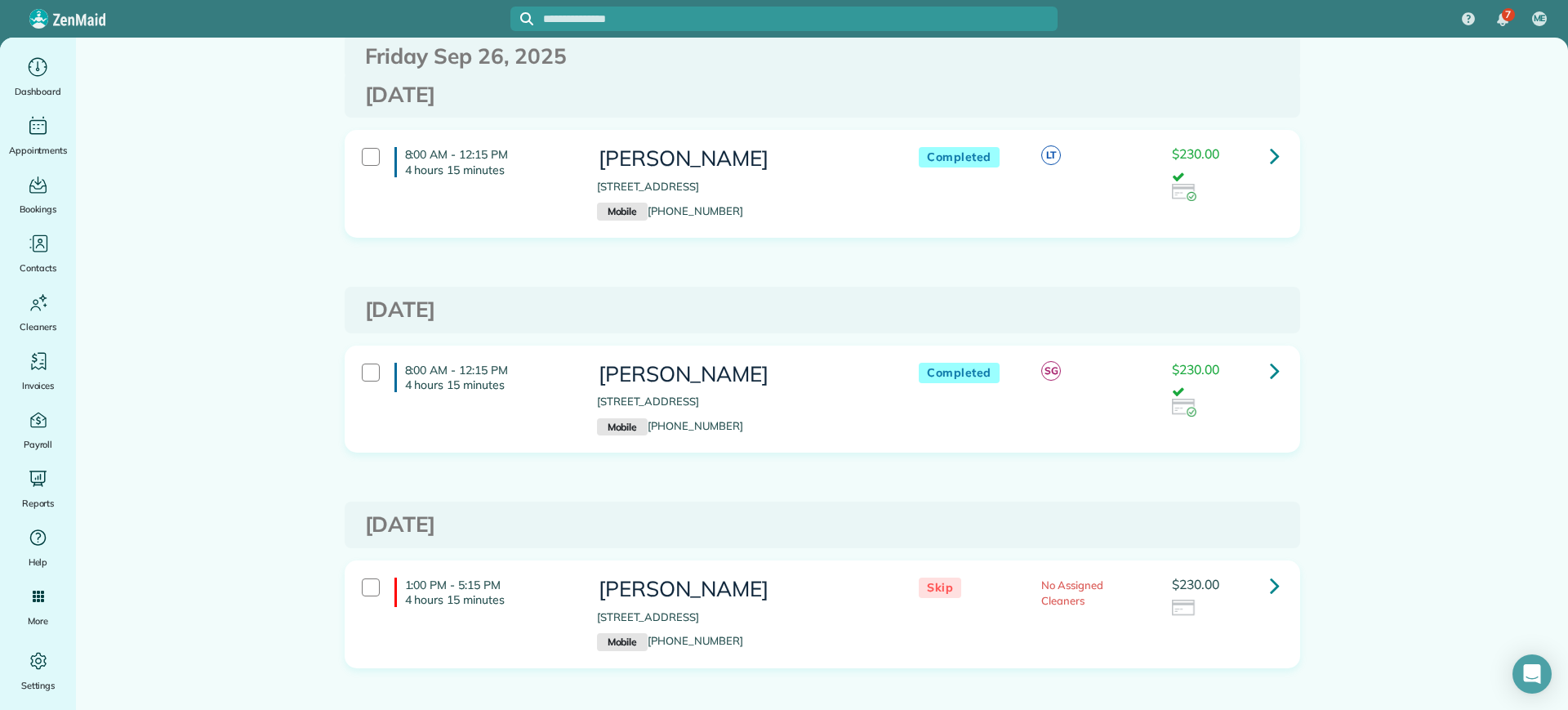
scroll to position [307, 0]
